Goal: Information Seeking & Learning: Compare options

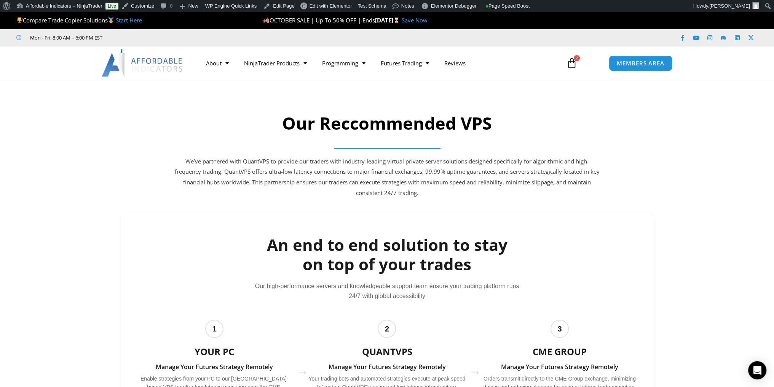
click at [150, 266] on h2 "An end to end solution to stay on top of your trades" at bounding box center [387, 255] width 502 height 38
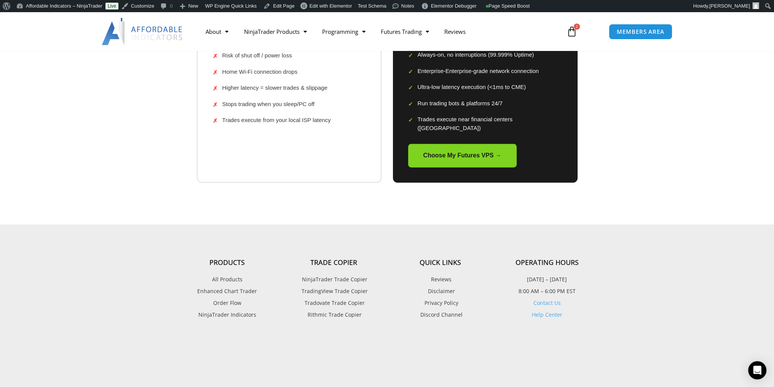
scroll to position [1361, 0]
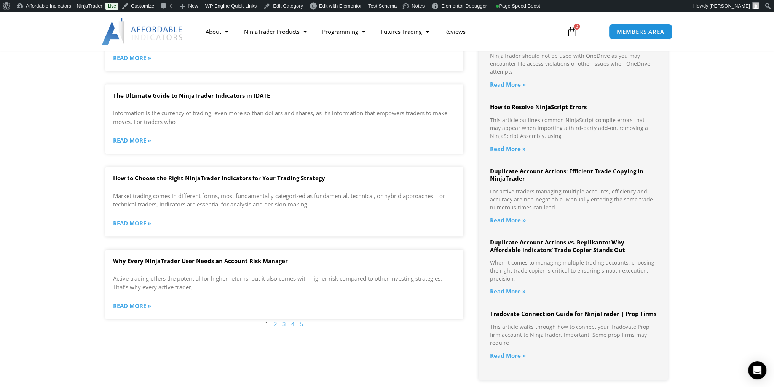
scroll to position [685, 0]
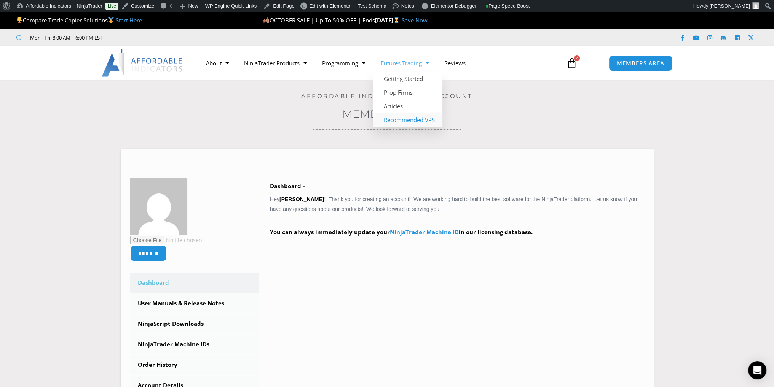
click at [399, 118] on link "Recommended VPS" at bounding box center [407, 120] width 69 height 14
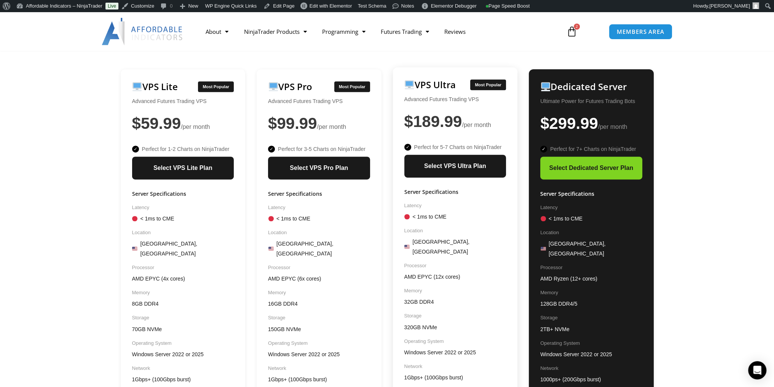
scroll to position [561, 0]
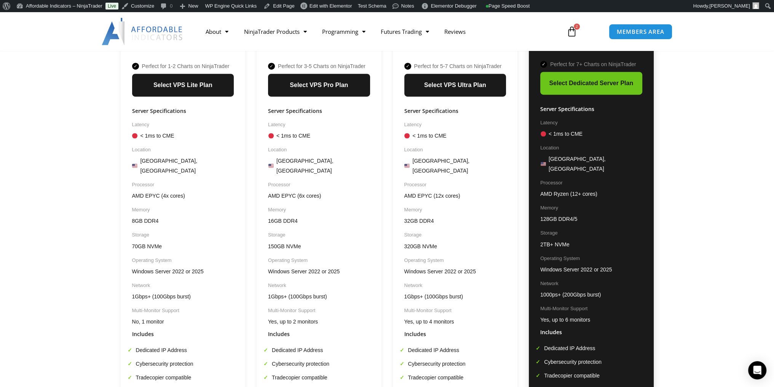
click at [585, 83] on link "Select Dedicated Server Plan" at bounding box center [591, 83] width 102 height 23
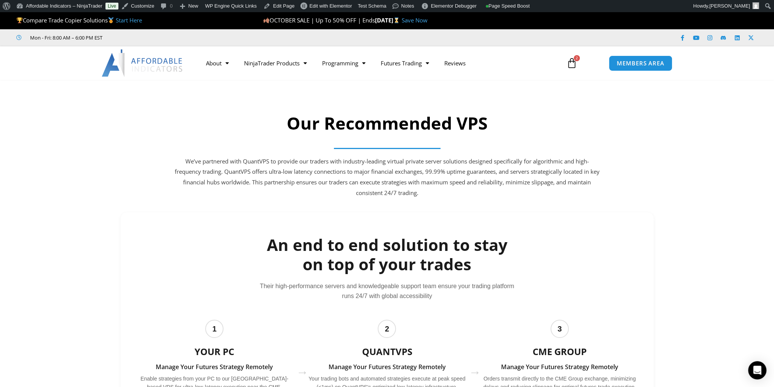
click at [130, 19] on link "Start Here" at bounding box center [129, 20] width 26 height 8
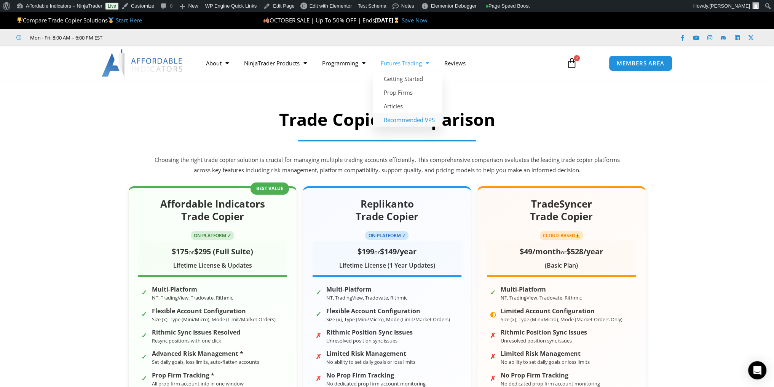
click at [406, 121] on link "Recommended VPS" at bounding box center [407, 120] width 69 height 14
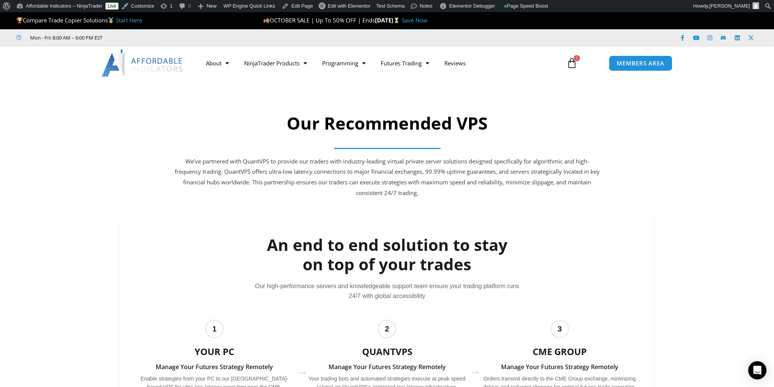
click at [135, 20] on link "Start Here" at bounding box center [129, 20] width 26 height 8
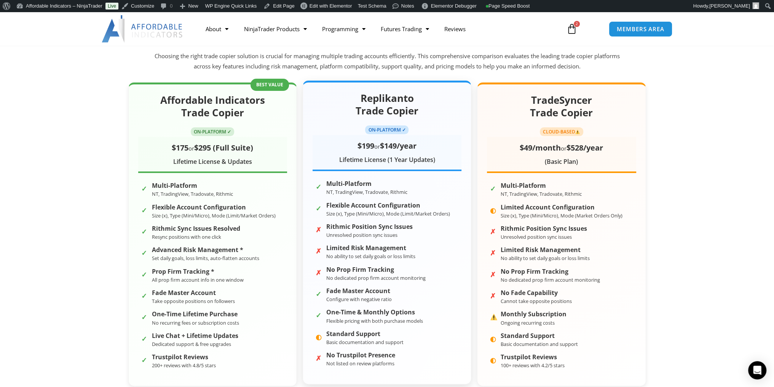
scroll to position [114, 0]
